Goal: Task Accomplishment & Management: Use online tool/utility

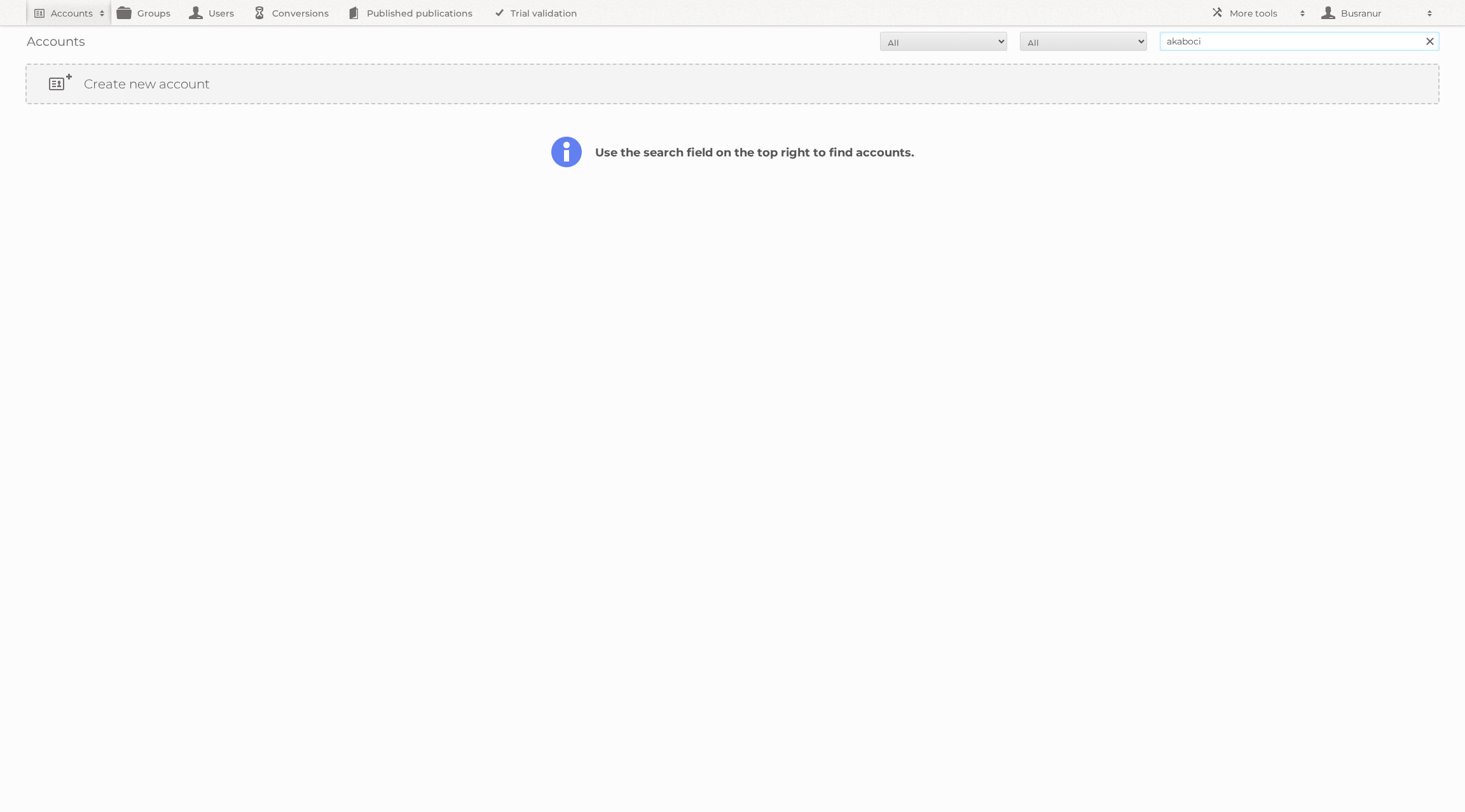
click at [1246, 40] on input "akaboci" at bounding box center [1300, 41] width 280 height 19
paste input "[EMAIL_ADDRESS][DOMAIN_NAME]"
type input "[EMAIL_ADDRESS][DOMAIN_NAME]"
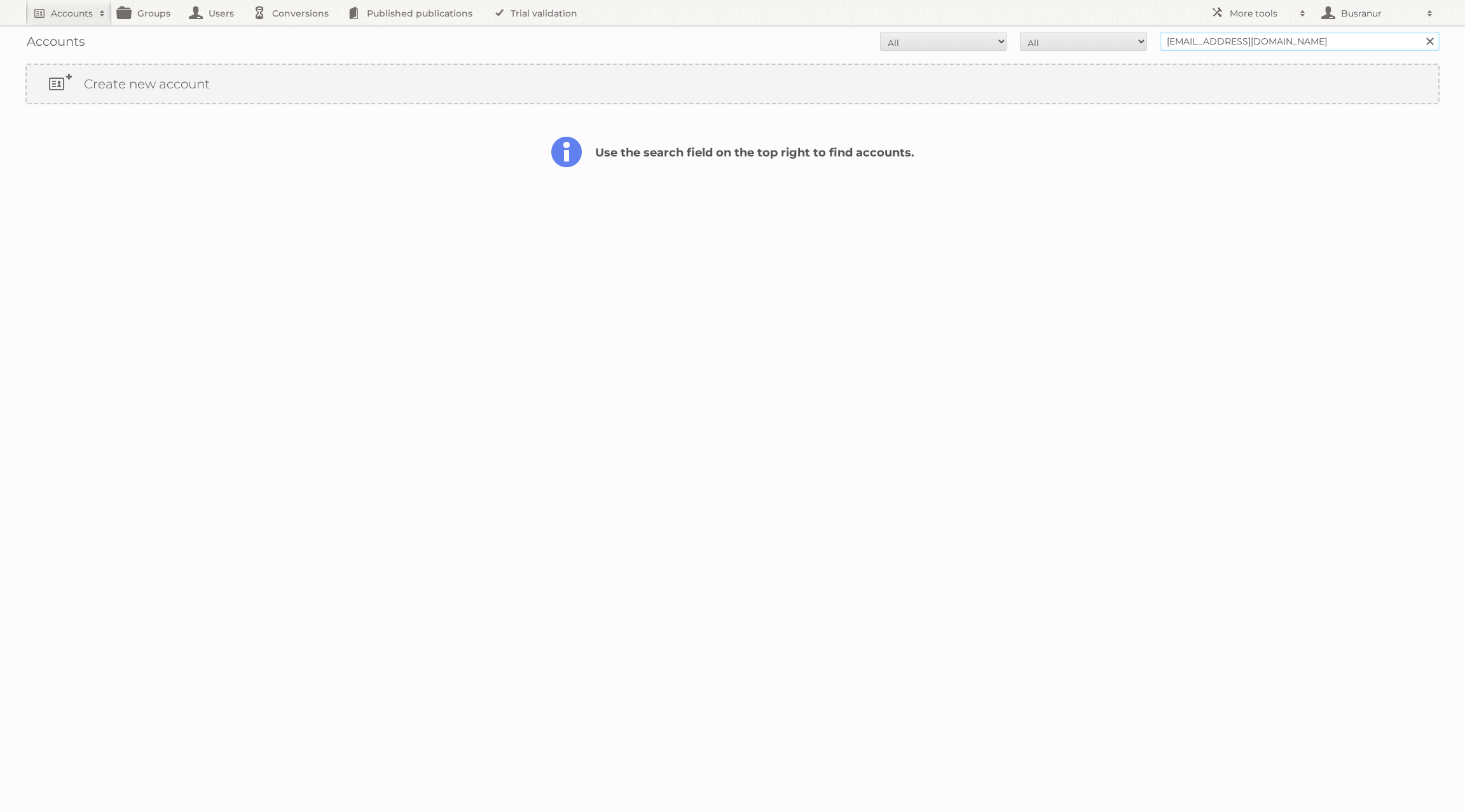
click at [1420, 32] on input "Search" at bounding box center [1429, 41] width 19 height 19
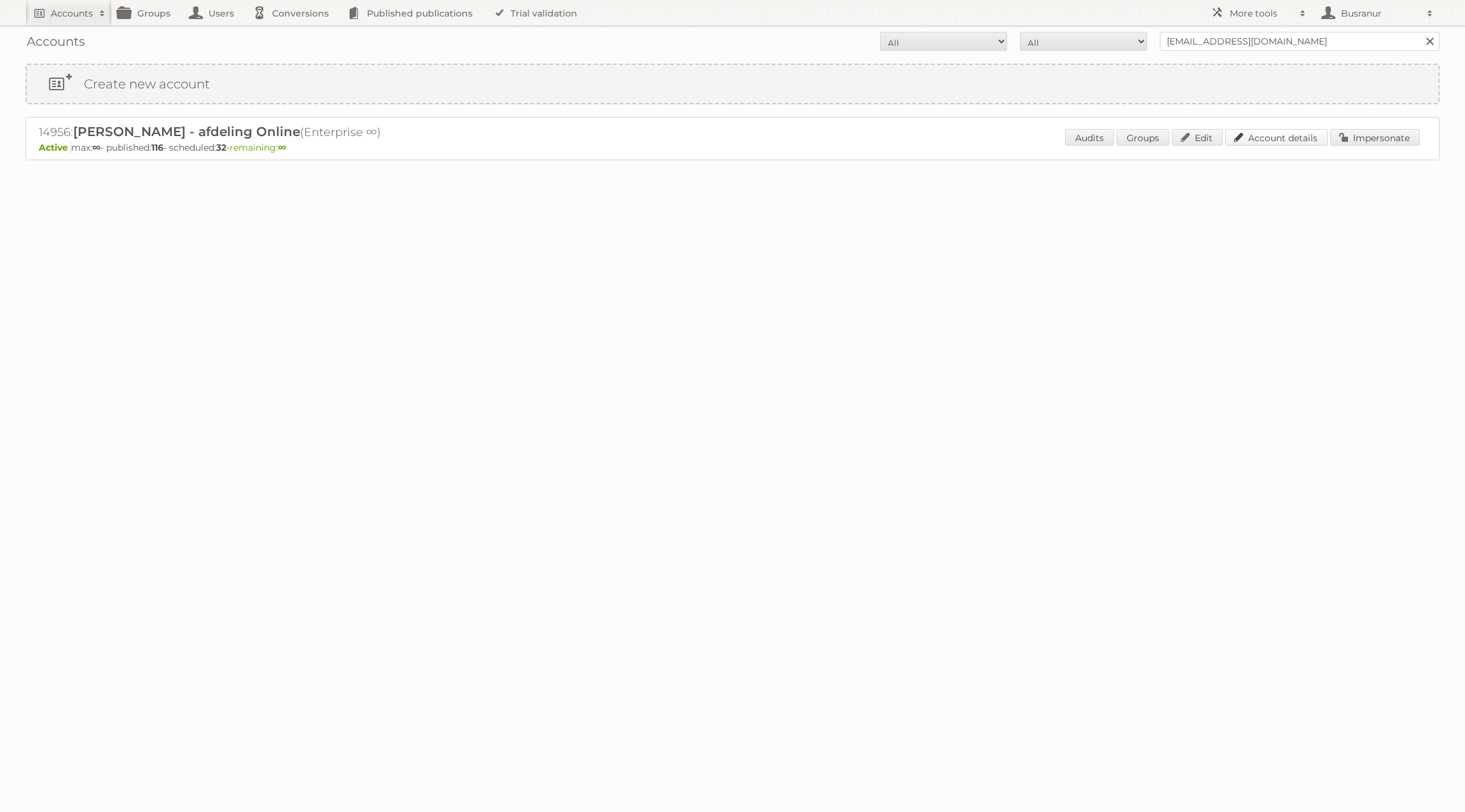
click at [1285, 136] on link "Account details" at bounding box center [1277, 137] width 102 height 16
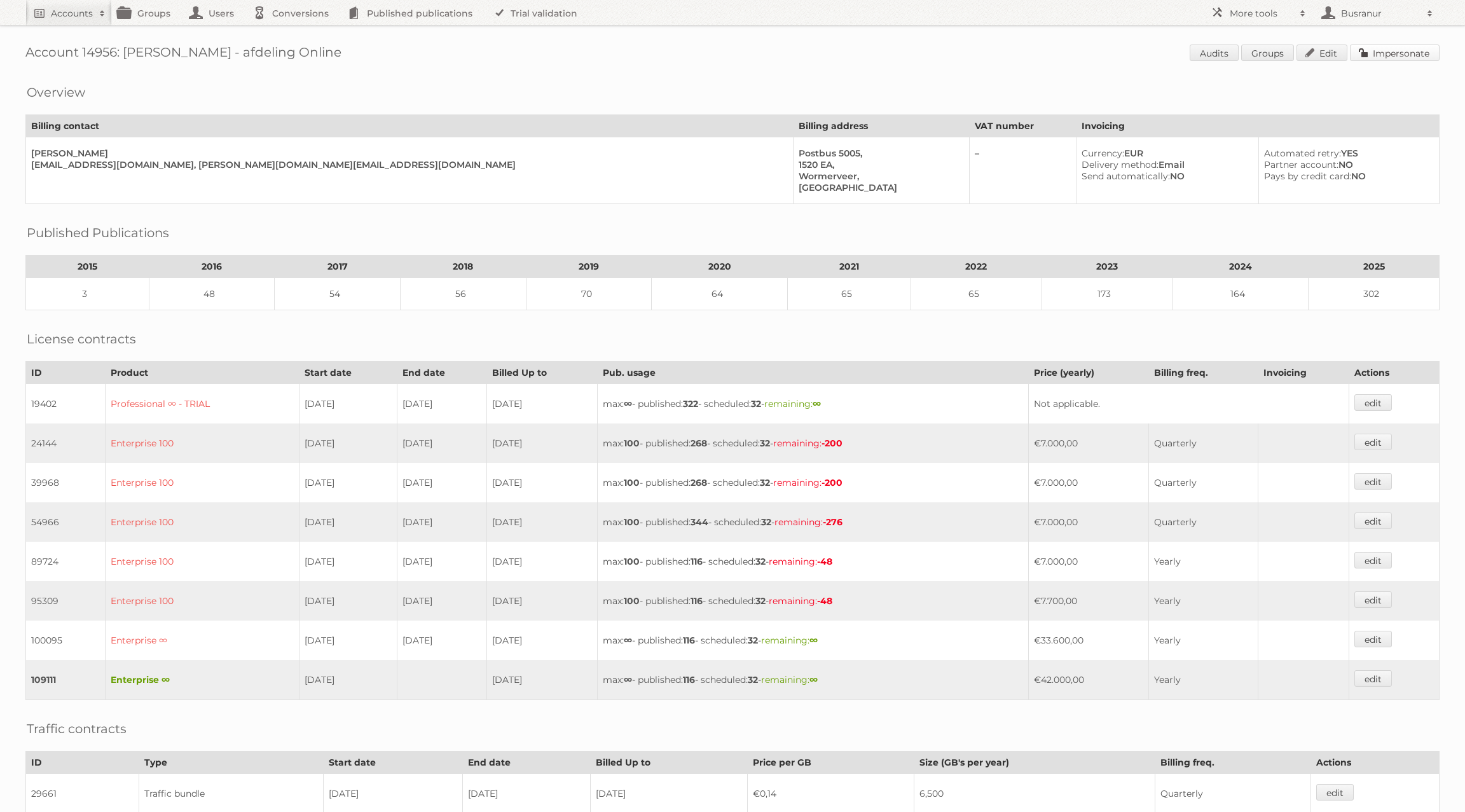
click at [1411, 55] on link "Impersonate" at bounding box center [1394, 52] width 90 height 16
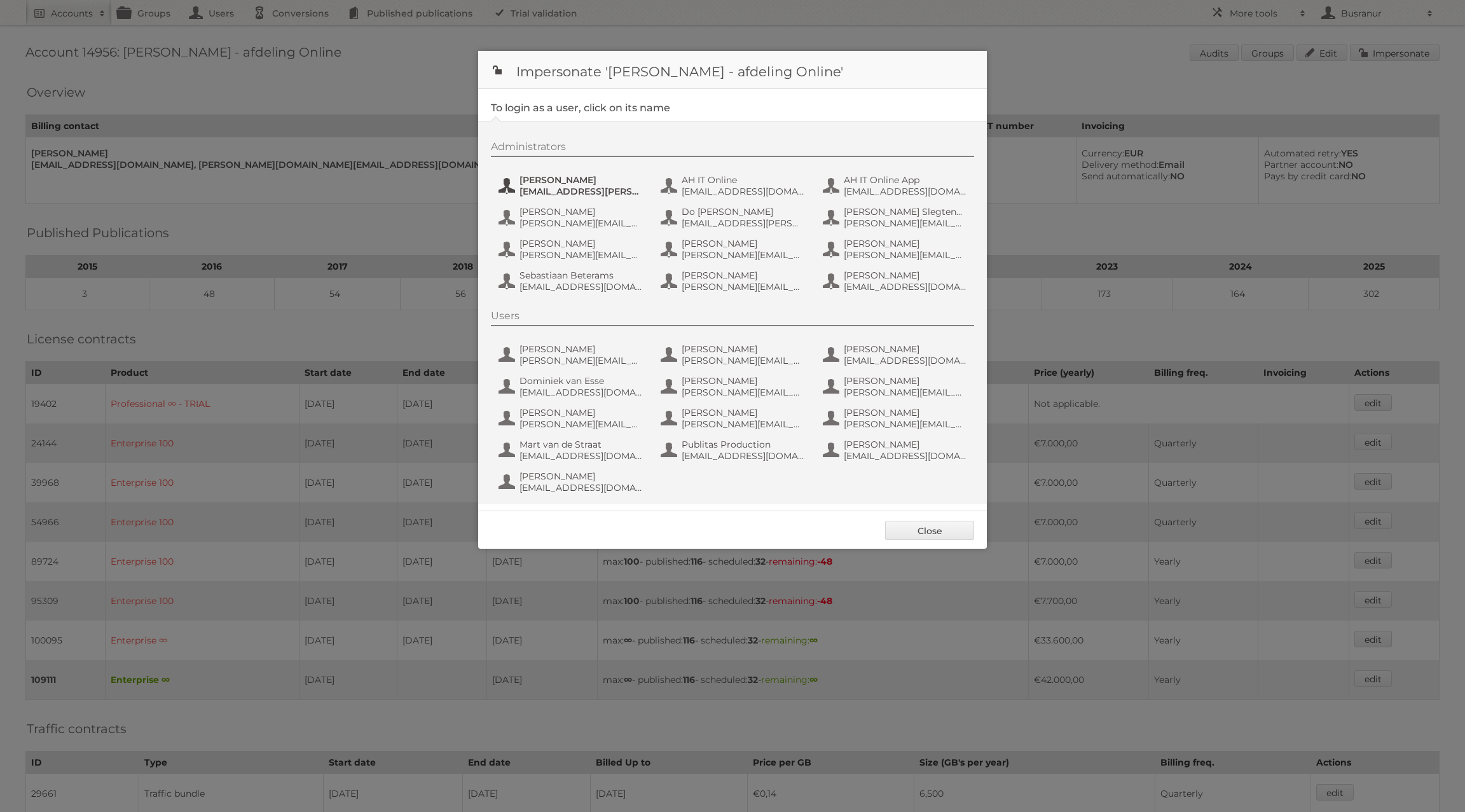
click at [544, 179] on span "Aditya Parab" at bounding box center [581, 179] width 124 height 11
